Goal: Task Accomplishment & Management: Use online tool/utility

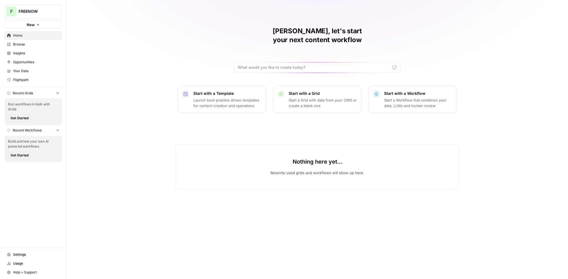
click at [24, 53] on span "Insights" at bounding box center [36, 53] width 46 height 5
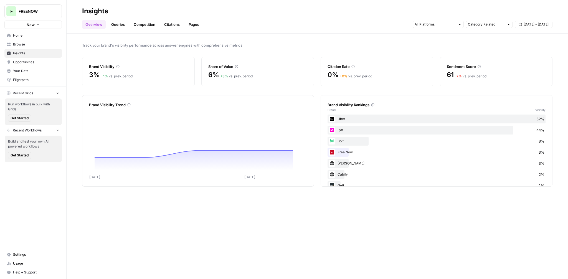
click at [37, 12] on span "FREENOW" at bounding box center [36, 12] width 34 height 6
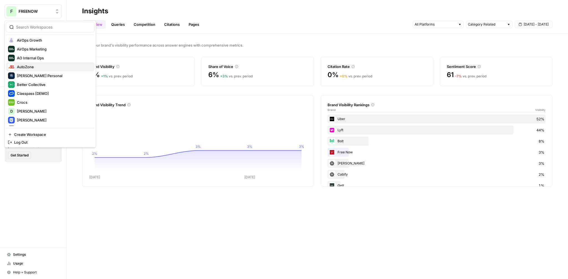
scroll to position [38, 0]
click at [27, 111] on span "Desjardins" at bounding box center [53, 110] width 73 height 6
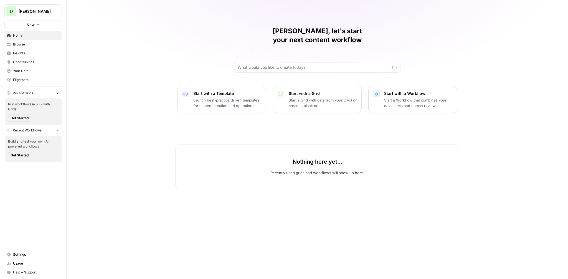
click at [29, 54] on span "Insights" at bounding box center [36, 53] width 46 height 5
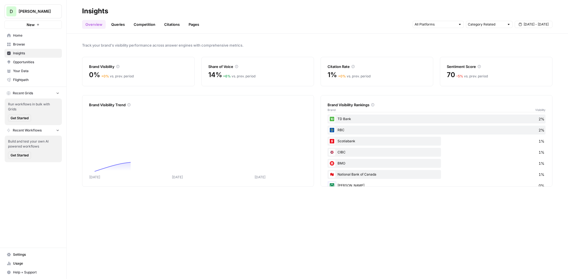
click at [289, 21] on div "Overview Queries Competition Citations Pages Category Related Aug 28 - Sep 3" at bounding box center [317, 22] width 470 height 13
click at [282, 14] on h2 "Insights" at bounding box center [317, 11] width 470 height 9
click at [271, 23] on div "Overview Queries Competition Citations Pages Category Related Aug 28 - Sep 3" at bounding box center [317, 22] width 470 height 13
click at [270, 17] on div "Overview Queries Competition Citations Pages Category Related Aug 28 - Sep 3" at bounding box center [317, 22] width 470 height 13
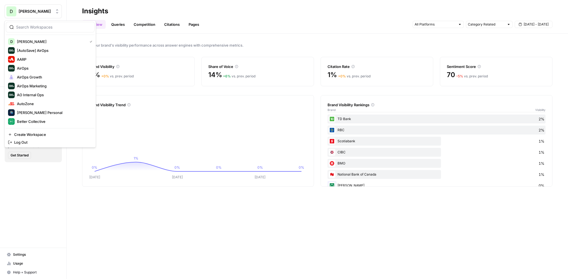
click at [40, 15] on button "D Desjardins" at bounding box center [32, 11] width 57 height 14
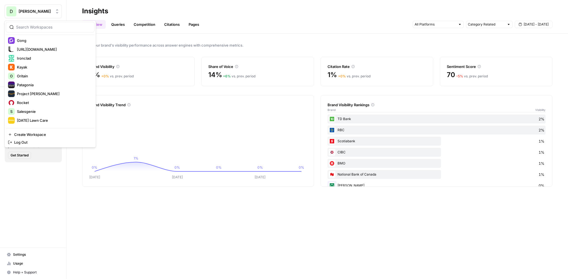
scroll to position [159, 0]
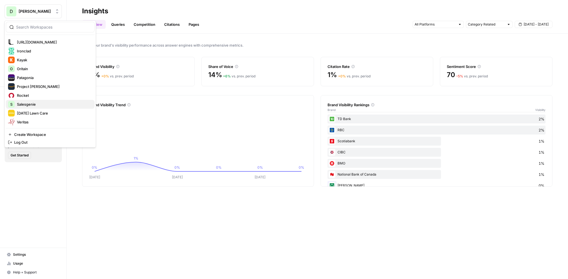
click at [34, 103] on span "Salesgenie" at bounding box center [53, 104] width 73 height 6
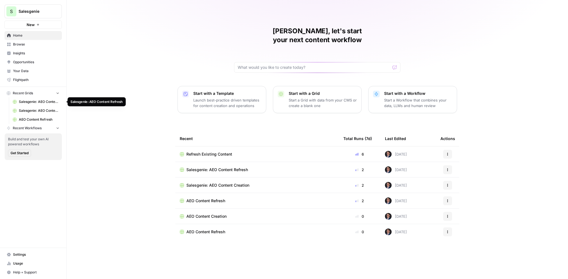
click at [43, 102] on span "Salesgenie: AEO Content Refresh" at bounding box center [39, 101] width 40 height 5
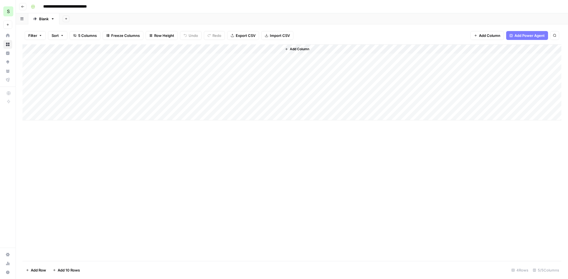
click at [262, 59] on div "Add Column" at bounding box center [291, 82] width 539 height 76
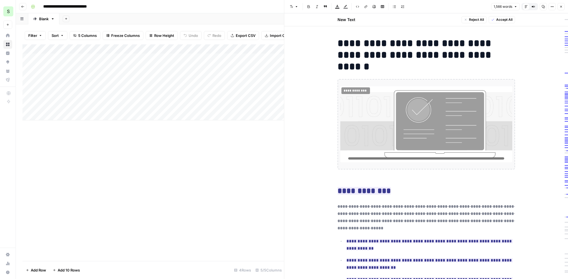
click at [528, 8] on div "Default Editor" at bounding box center [525, 6] width 7 height 7
click at [533, 8] on icon "button" at bounding box center [533, 6] width 3 height 3
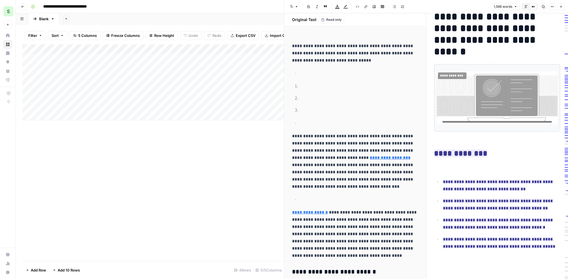
click at [527, 7] on icon "button" at bounding box center [525, 6] width 3 height 3
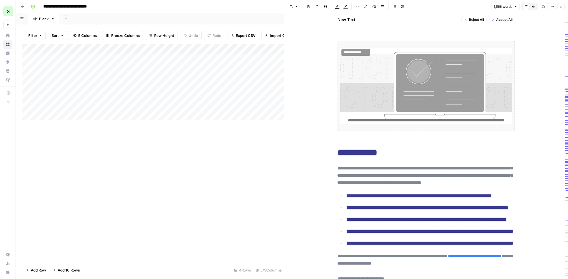
scroll to position [37, 0]
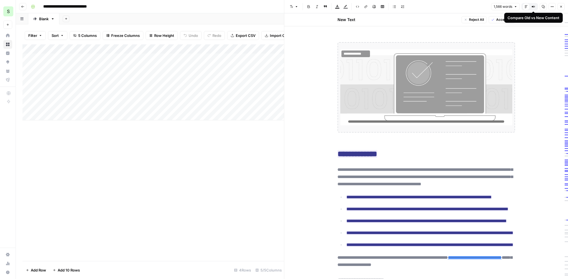
click at [563, 8] on button "Close" at bounding box center [560, 6] width 7 height 7
